Goal: Transaction & Acquisition: Purchase product/service

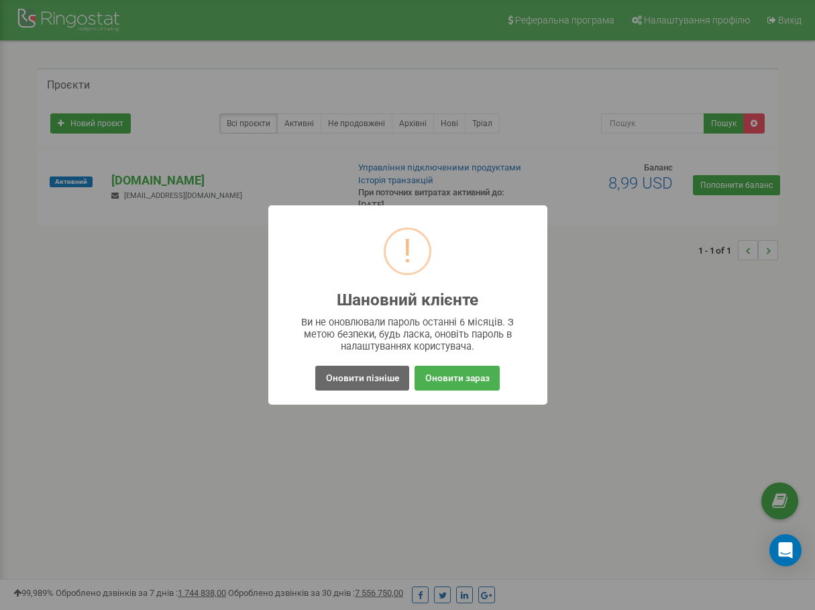
click at [368, 385] on button "Оновити пізніше" at bounding box center [361, 378] width 93 height 25
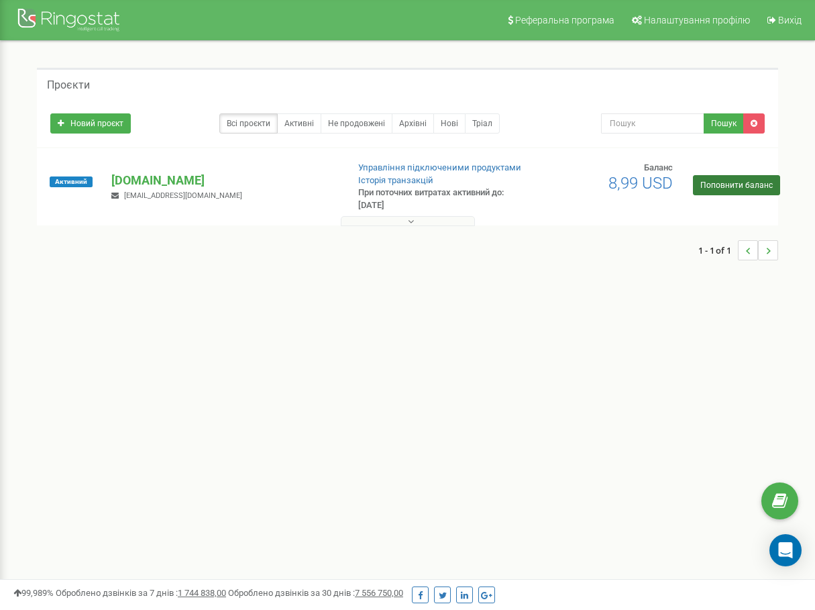
click at [712, 191] on link "Поповнити баланс" at bounding box center [736, 185] width 87 height 20
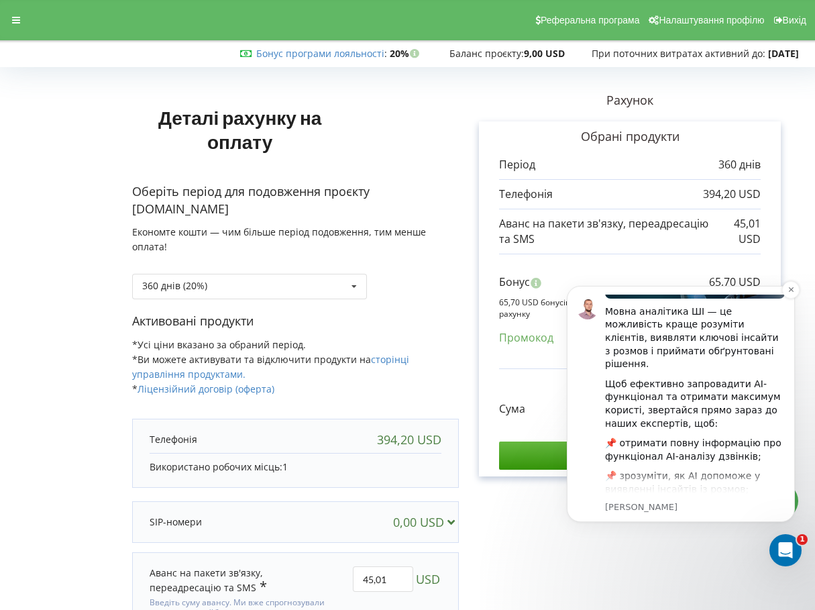
scroll to position [93, 0]
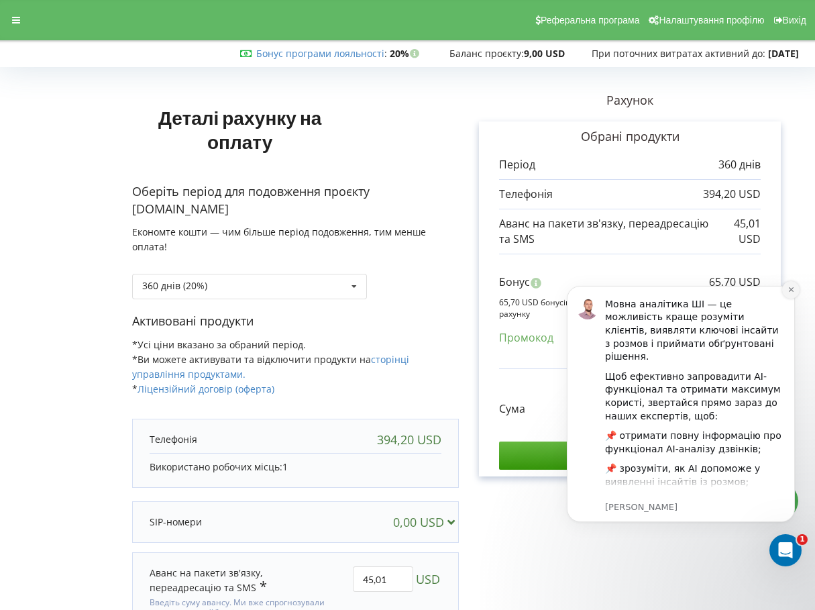
click at [794, 291] on icon "Dismiss notification" at bounding box center [791, 289] width 7 height 7
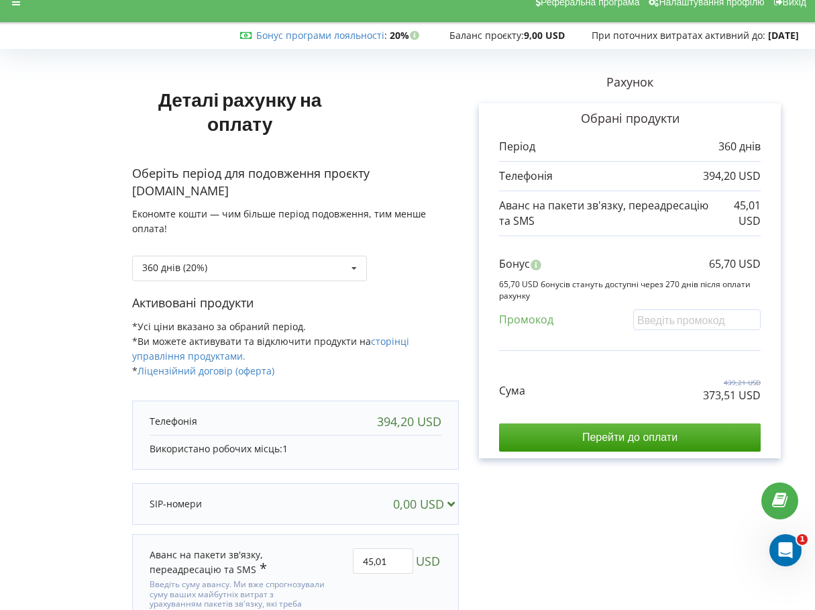
scroll to position [19, 1]
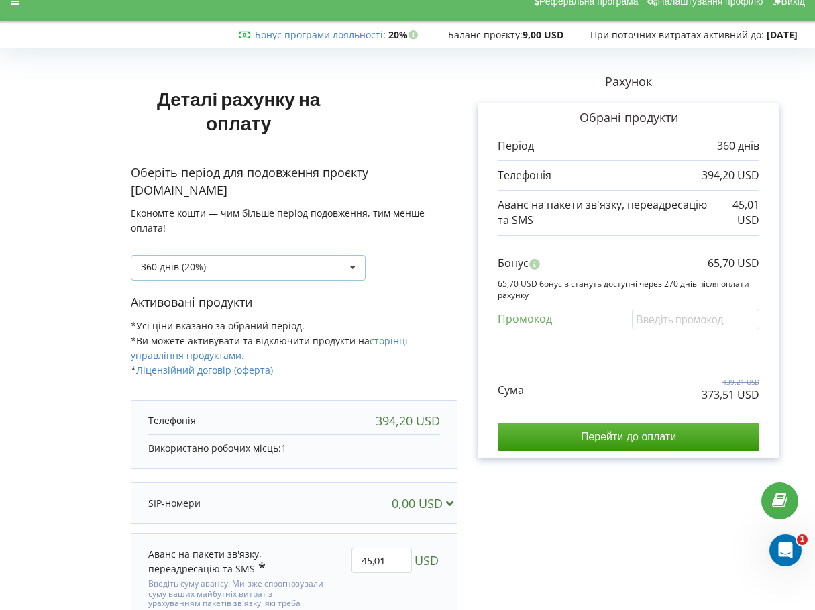
click at [296, 262] on div "360 днів (20%) Поповнити баланс без подовження" at bounding box center [248, 267] width 235 height 25
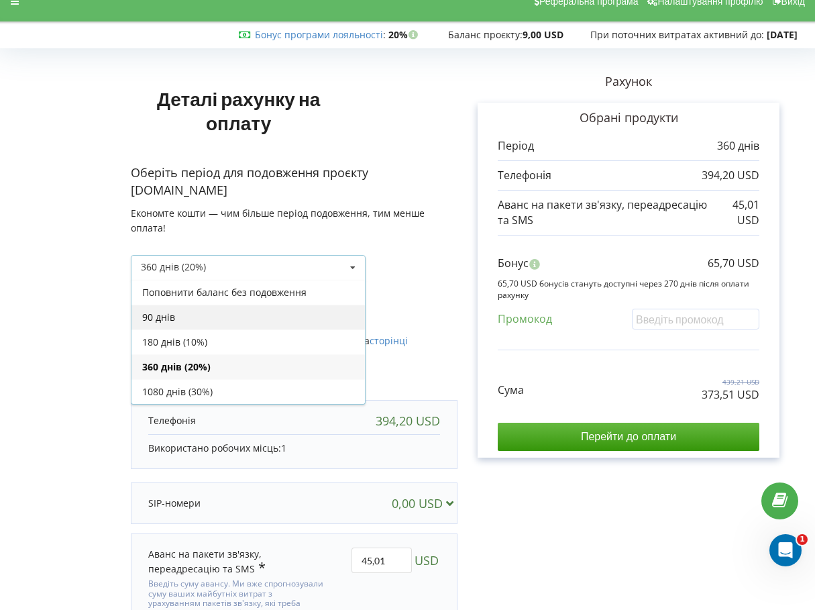
click at [192, 319] on div "90 днів" at bounding box center [249, 317] width 234 height 25
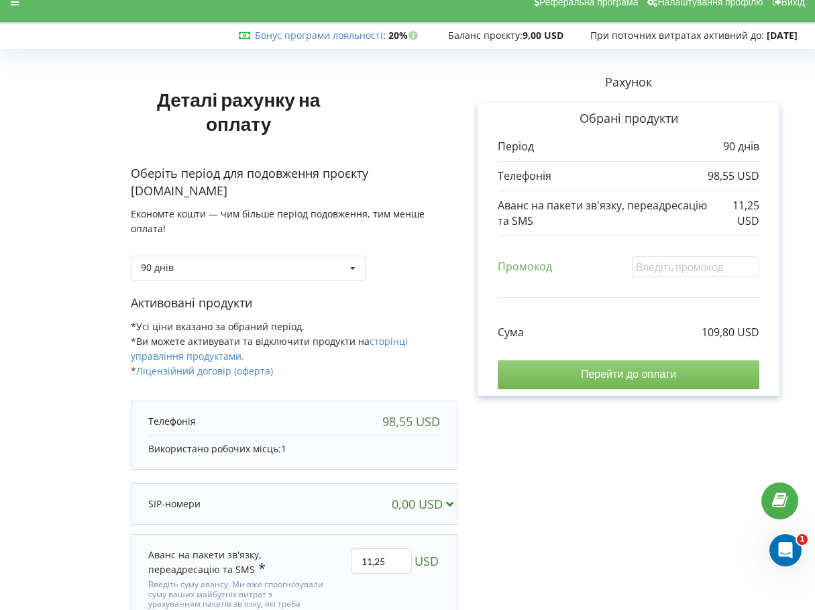
click at [613, 377] on input "Перейти до оплати" at bounding box center [629, 374] width 262 height 28
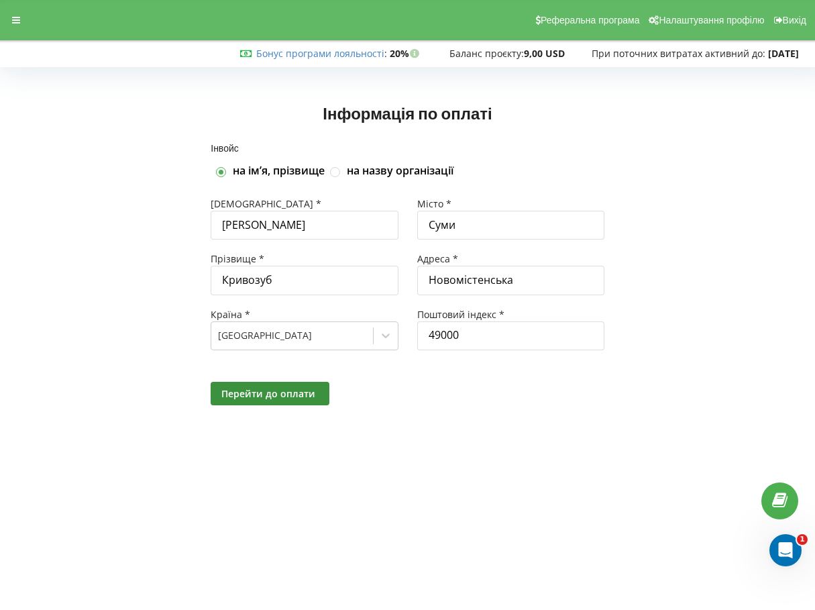
click at [245, 393] on span "Перейти до оплати" at bounding box center [268, 393] width 94 height 13
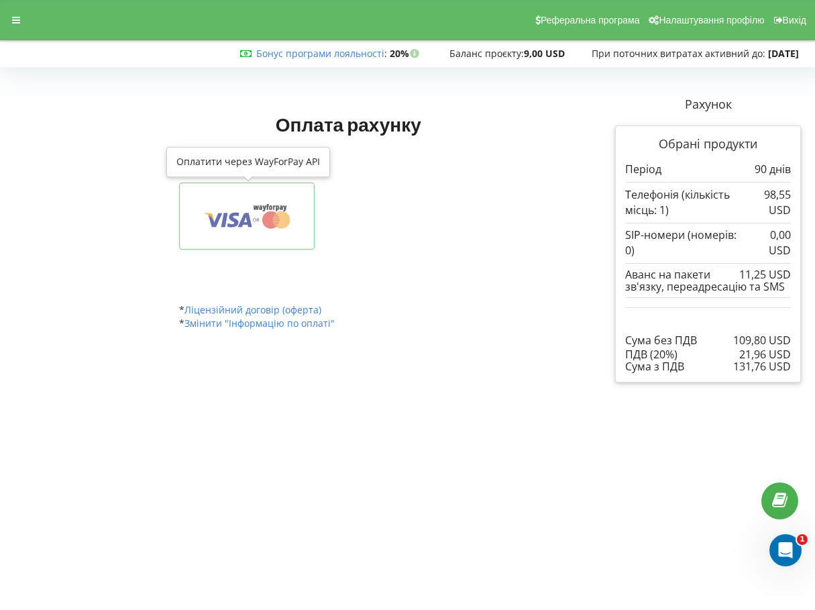
click at [263, 226] on icon at bounding box center [247, 215] width 94 height 25
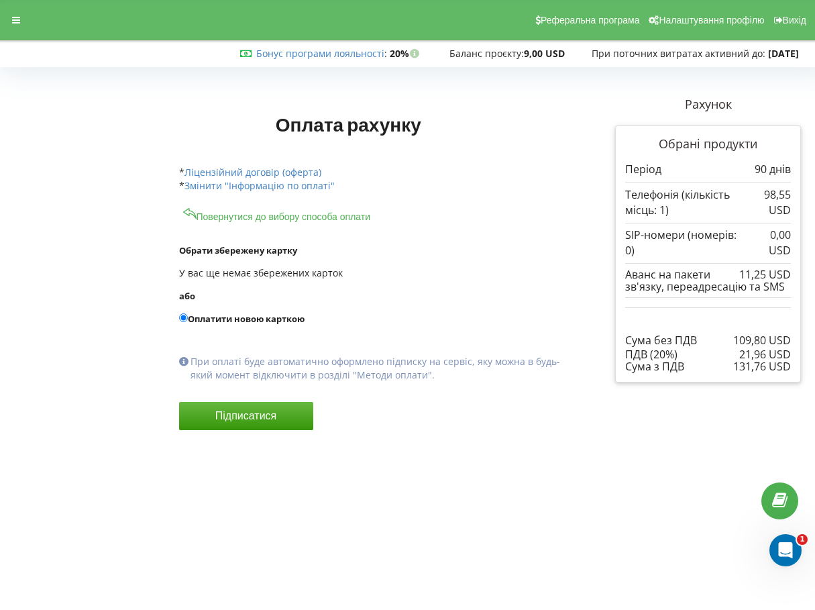
click at [244, 318] on label "Оплатити новою карткою" at bounding box center [374, 318] width 391 height 13
click at [188, 318] on input "Оплатити новою карткою" at bounding box center [183, 317] width 9 height 9
click at [185, 315] on input "Оплатити новою карткою" at bounding box center [183, 317] width 9 height 9
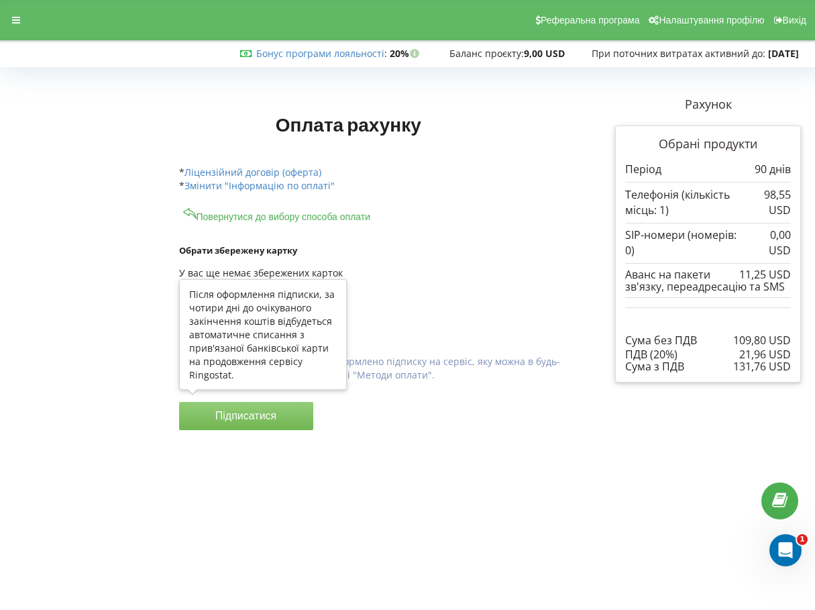
click at [252, 417] on button "Підписатися" at bounding box center [246, 416] width 134 height 28
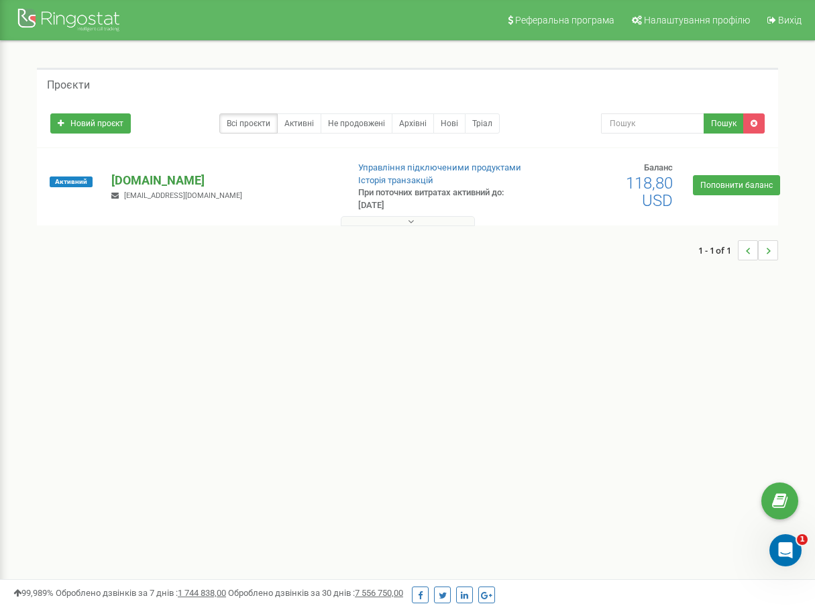
click at [123, 174] on p "[DOMAIN_NAME]" at bounding box center [223, 180] width 225 height 17
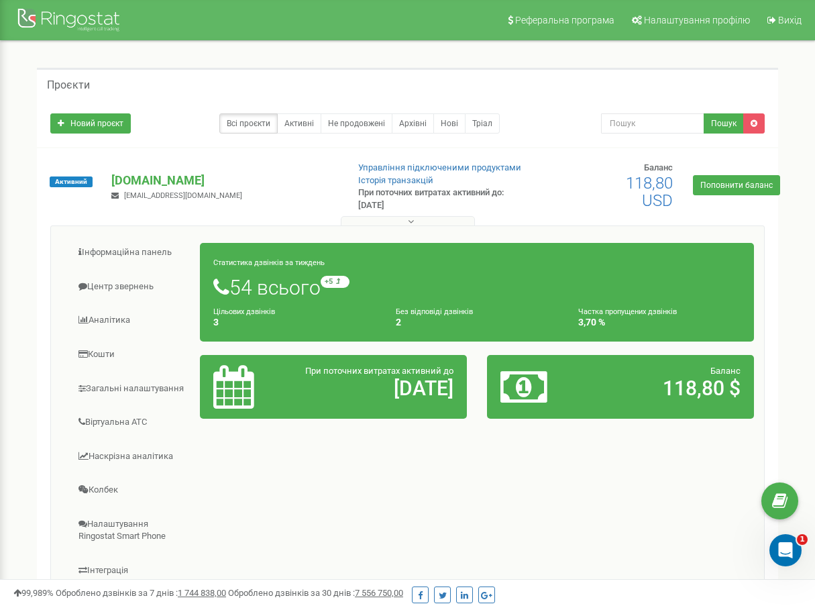
click at [411, 318] on h4 "2" at bounding box center [477, 322] width 162 height 10
click at [415, 309] on small "Без відповіді дзвінків" at bounding box center [434, 311] width 77 height 9
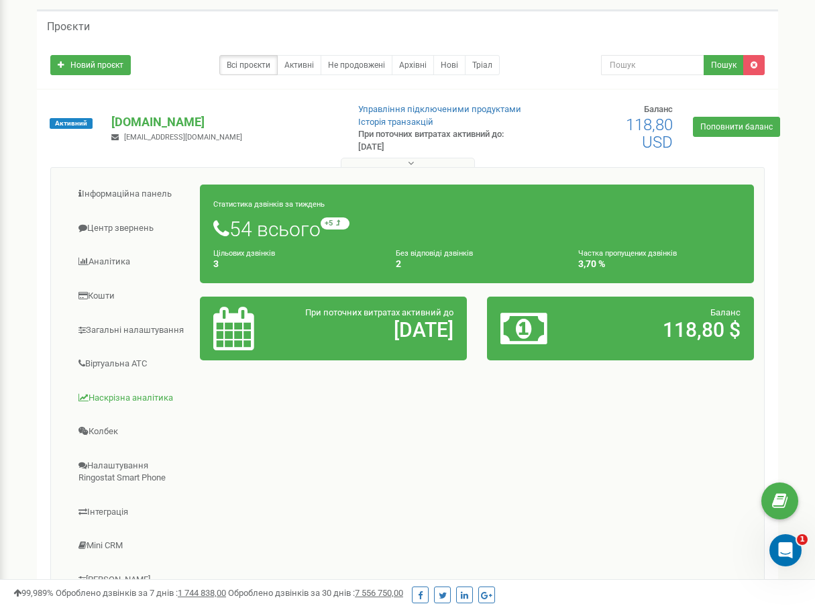
scroll to position [81, 0]
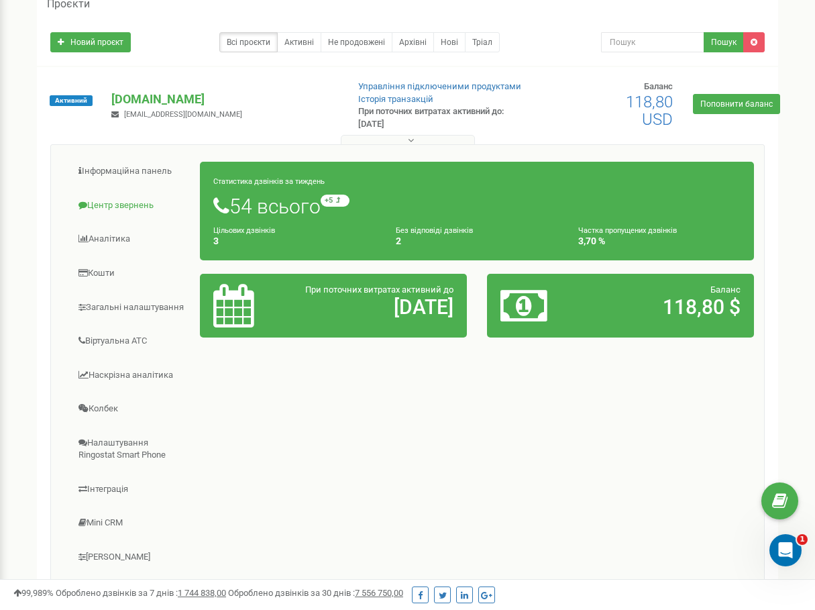
click at [117, 201] on link "Центр звернень" at bounding box center [131, 205] width 140 height 33
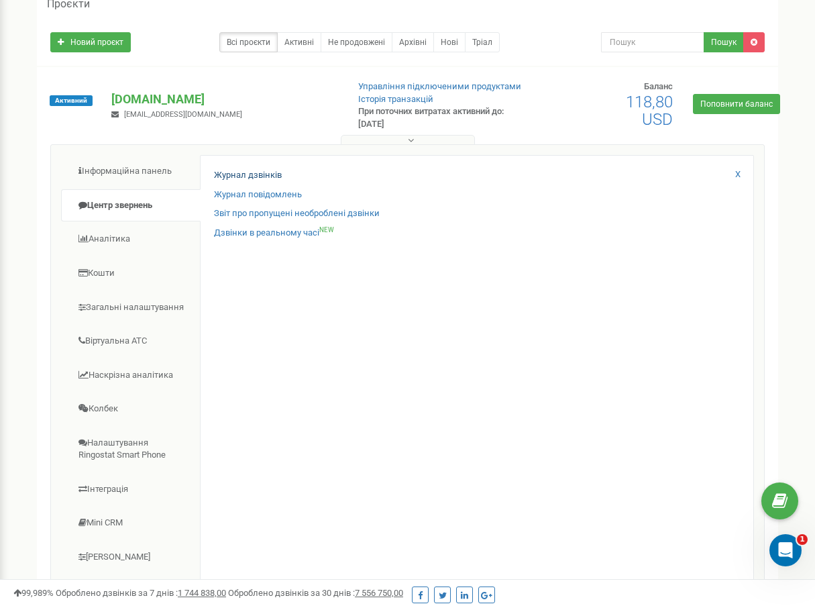
click at [240, 176] on link "Журнал дзвінків" at bounding box center [248, 175] width 68 height 13
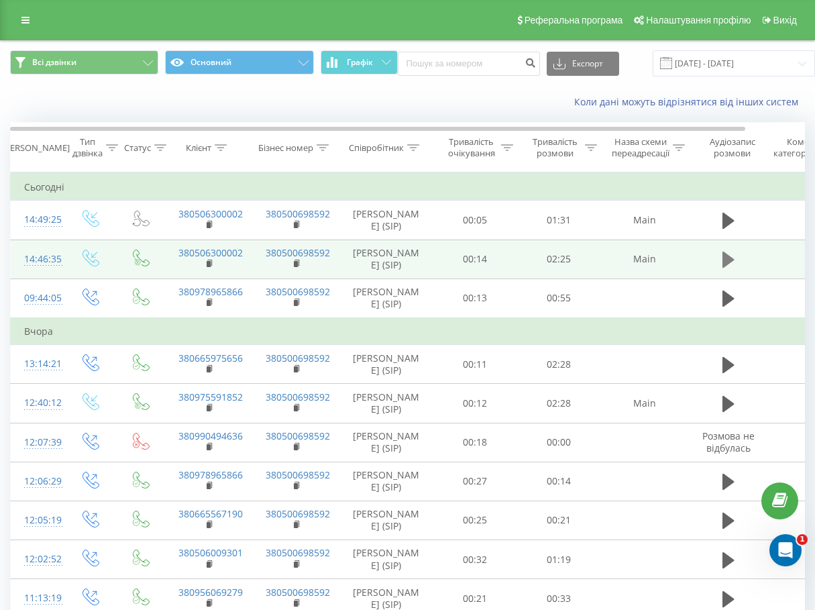
click at [728, 268] on icon at bounding box center [729, 260] width 12 height 16
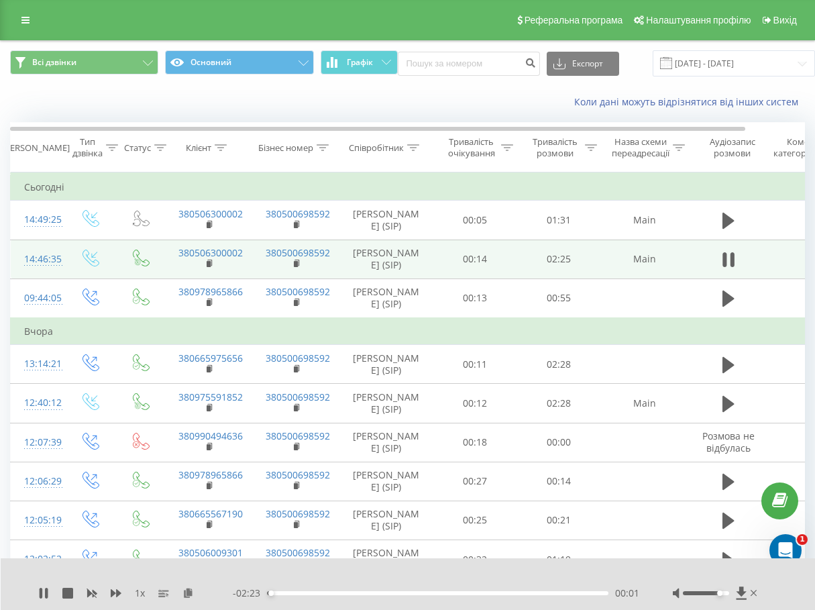
drag, startPoint x: 705, startPoint y: 594, endPoint x: 721, endPoint y: 591, distance: 16.3
click at [721, 591] on div "Accessibility label" at bounding box center [719, 592] width 5 height 5
drag, startPoint x: 721, startPoint y: 591, endPoint x: 734, endPoint y: 591, distance: 12.7
click at [734, 591] on div at bounding box center [716, 592] width 87 height 13
click at [45, 594] on icon at bounding box center [43, 593] width 11 height 11
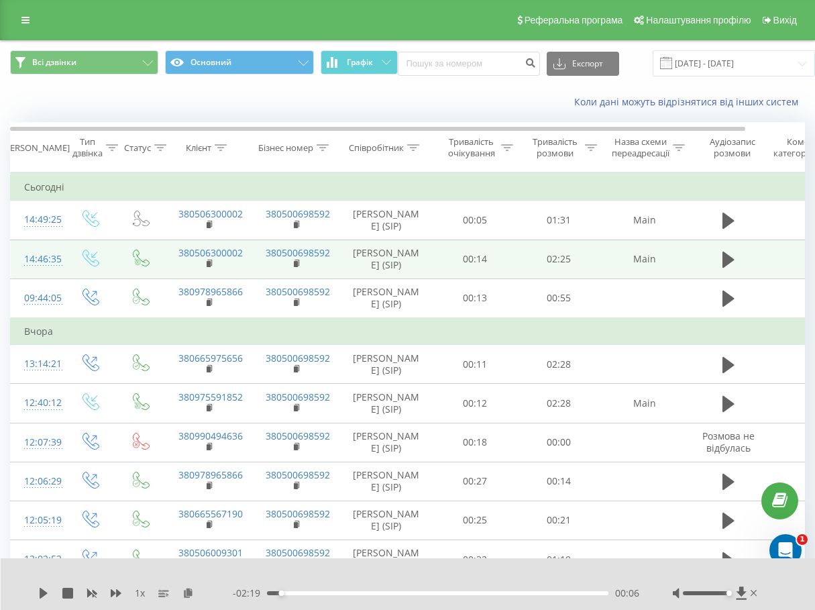
click at [45, 594] on icon at bounding box center [44, 593] width 8 height 11
click at [745, 593] on icon at bounding box center [741, 592] width 11 height 13
click at [140, 597] on span "1 x" at bounding box center [140, 592] width 10 height 13
drag, startPoint x: 118, startPoint y: 595, endPoint x: 148, endPoint y: 584, distance: 31.8
click at [118, 595] on icon at bounding box center [116, 593] width 11 height 8
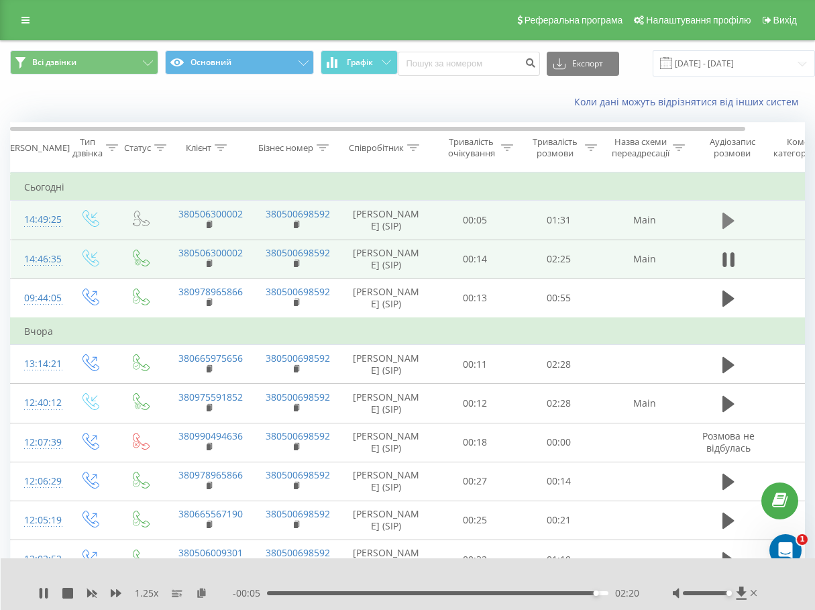
click at [723, 223] on icon at bounding box center [729, 221] width 12 height 16
click at [41, 594] on icon at bounding box center [41, 593] width 3 height 11
click at [726, 224] on icon at bounding box center [729, 221] width 12 height 16
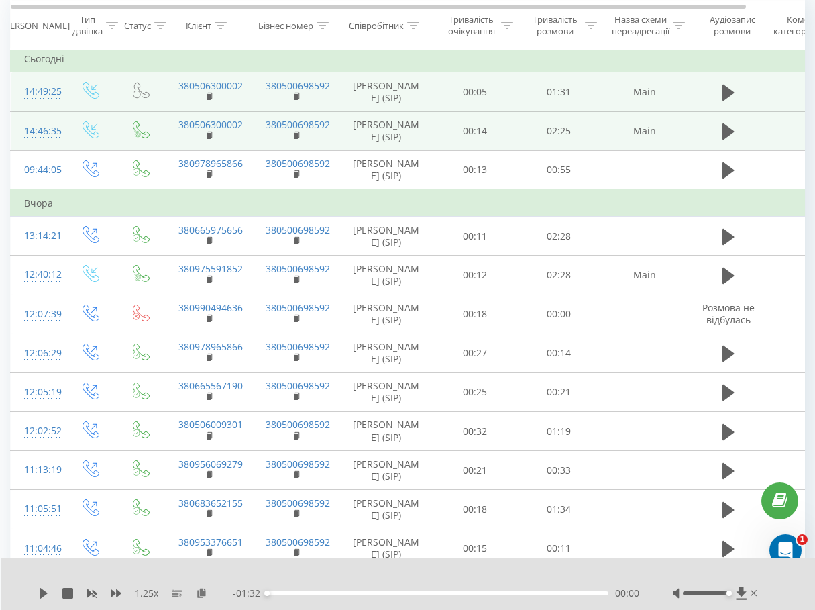
scroll to position [128, 0]
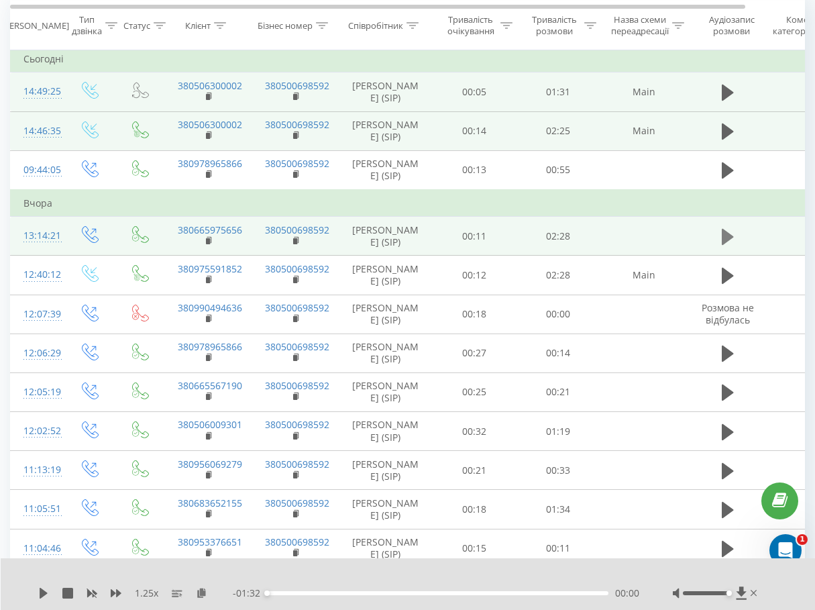
click at [726, 244] on icon at bounding box center [728, 236] width 12 height 16
drag, startPoint x: 609, startPoint y: 594, endPoint x: 561, endPoint y: 596, distance: 47.7
click at [561, 596] on div "- 00:20 02:06 02:06" at bounding box center [436, 592] width 407 height 13
click at [43, 591] on icon at bounding box center [44, 593] width 8 height 11
click at [39, 594] on icon at bounding box center [43, 593] width 11 height 11
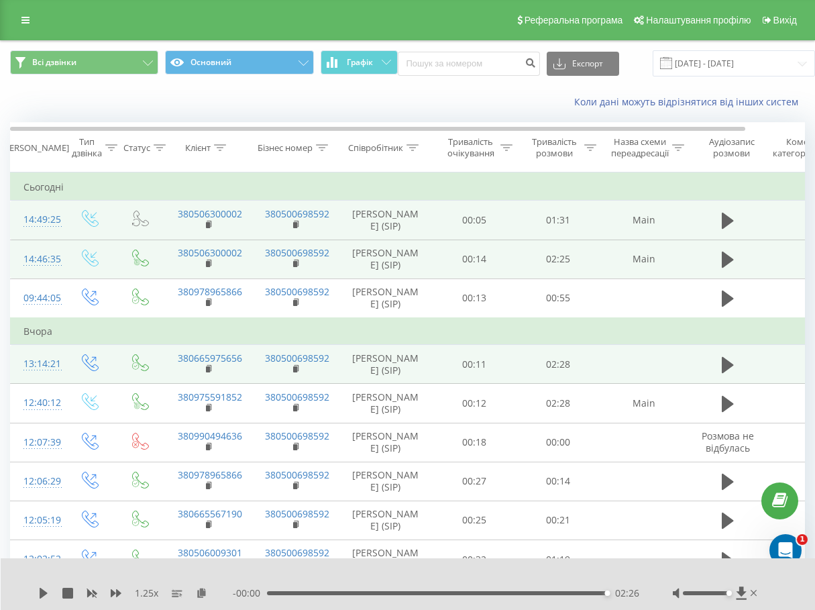
scroll to position [0, 0]
